Goal: Register for event/course

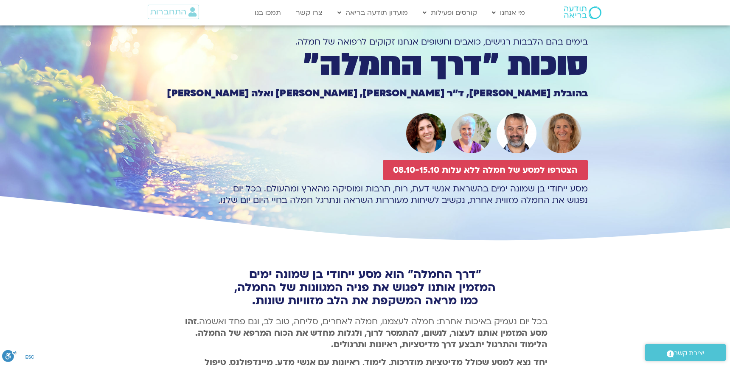
scroll to position [39, 0]
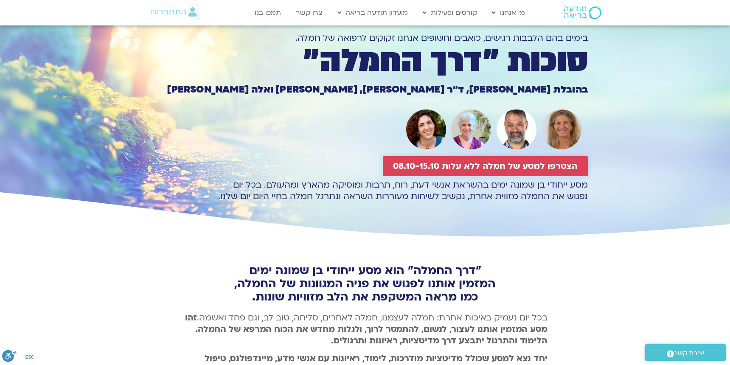
click at [462, 161] on span "הצטרפו למסע של חמלה ללא עלות 08.10-15.10" at bounding box center [485, 166] width 185 height 10
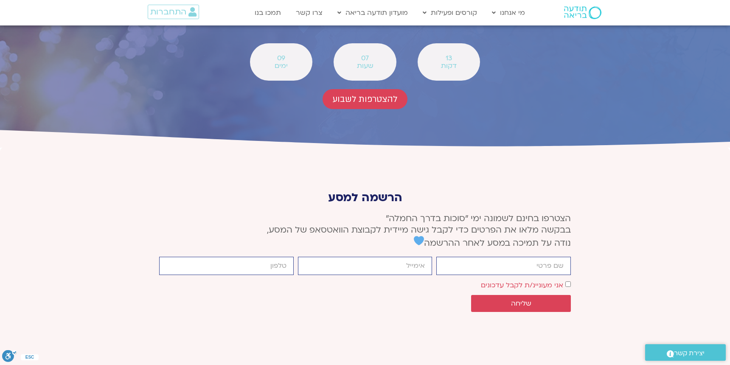
scroll to position [3140, 0]
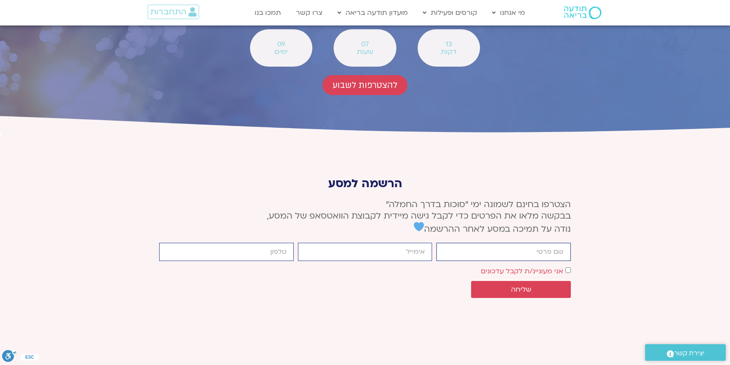
click at [481, 243] on input "firstname" at bounding box center [503, 252] width 134 height 18
type input "הילה זהר"
type input "hila.weisman@gmail.com"
type input "0522493049"
click at [571, 265] on div "אישור דיוור אני מעוניינ/ת לקבל עדכונים" at bounding box center [365, 270] width 416 height 11
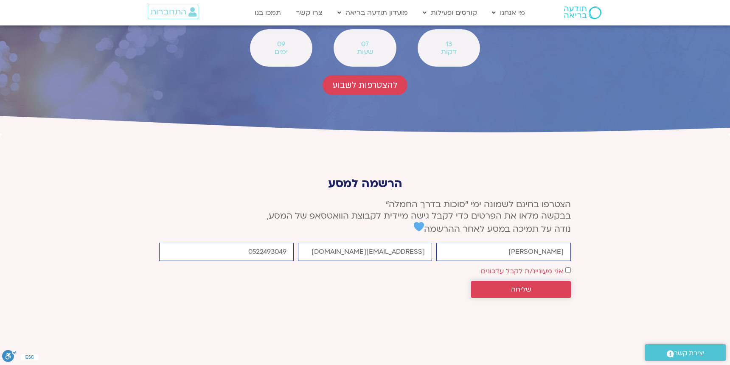
click at [538, 281] on button "שליחה" at bounding box center [521, 289] width 100 height 17
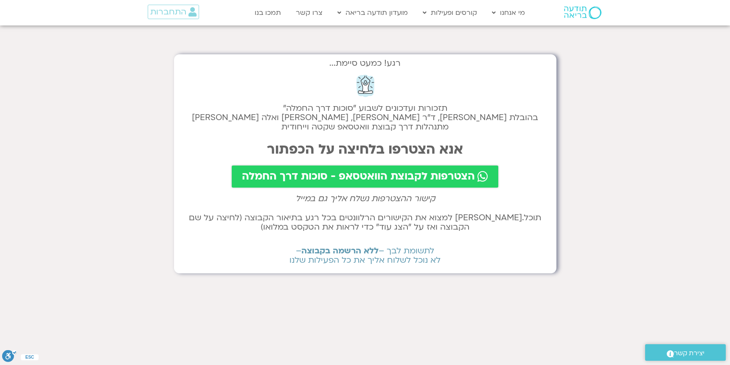
click at [341, 172] on span "הצטרפות לקבוצת הוואטסאפ - סוכות דרך החמלה" at bounding box center [358, 177] width 233 height 12
